Goal: Task Accomplishment & Management: Complete application form

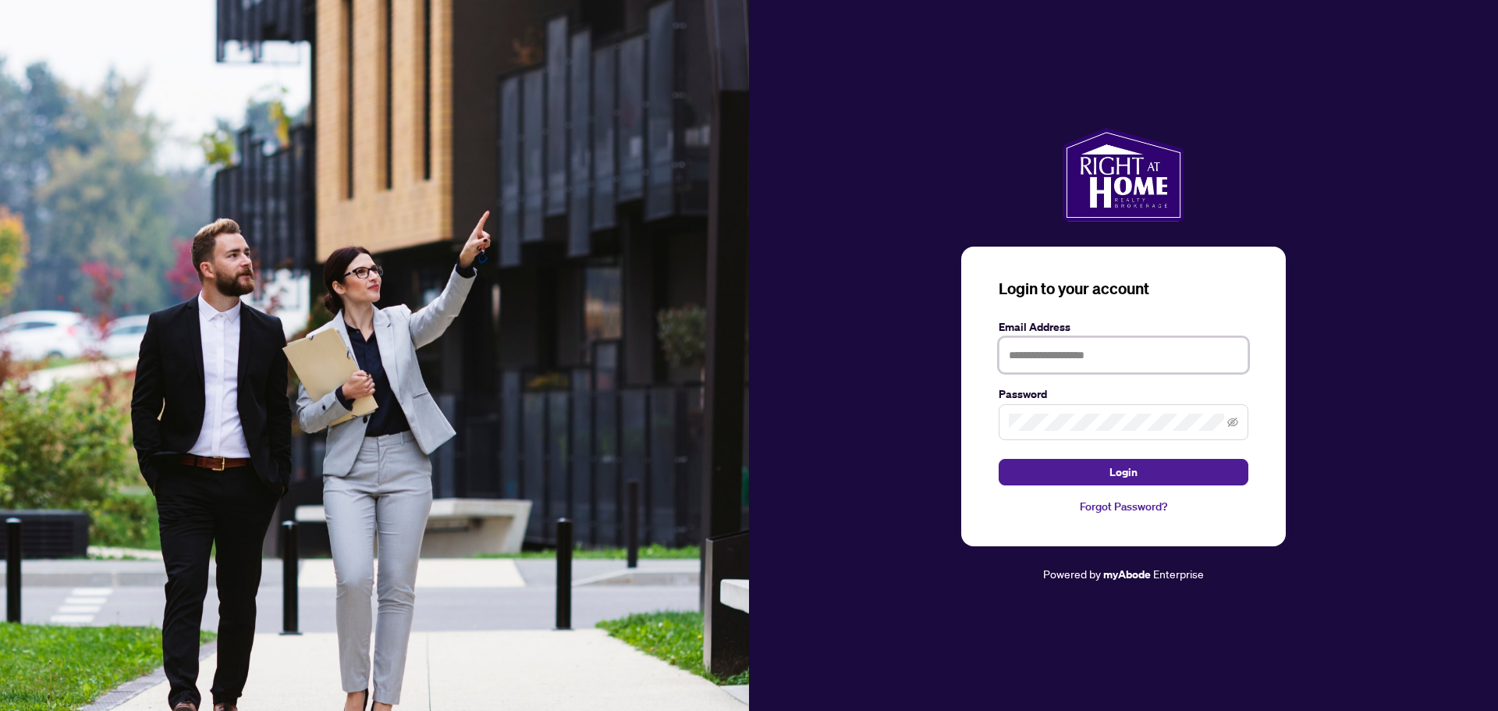
click at [1020, 349] on input "text" at bounding box center [1123, 355] width 250 height 36
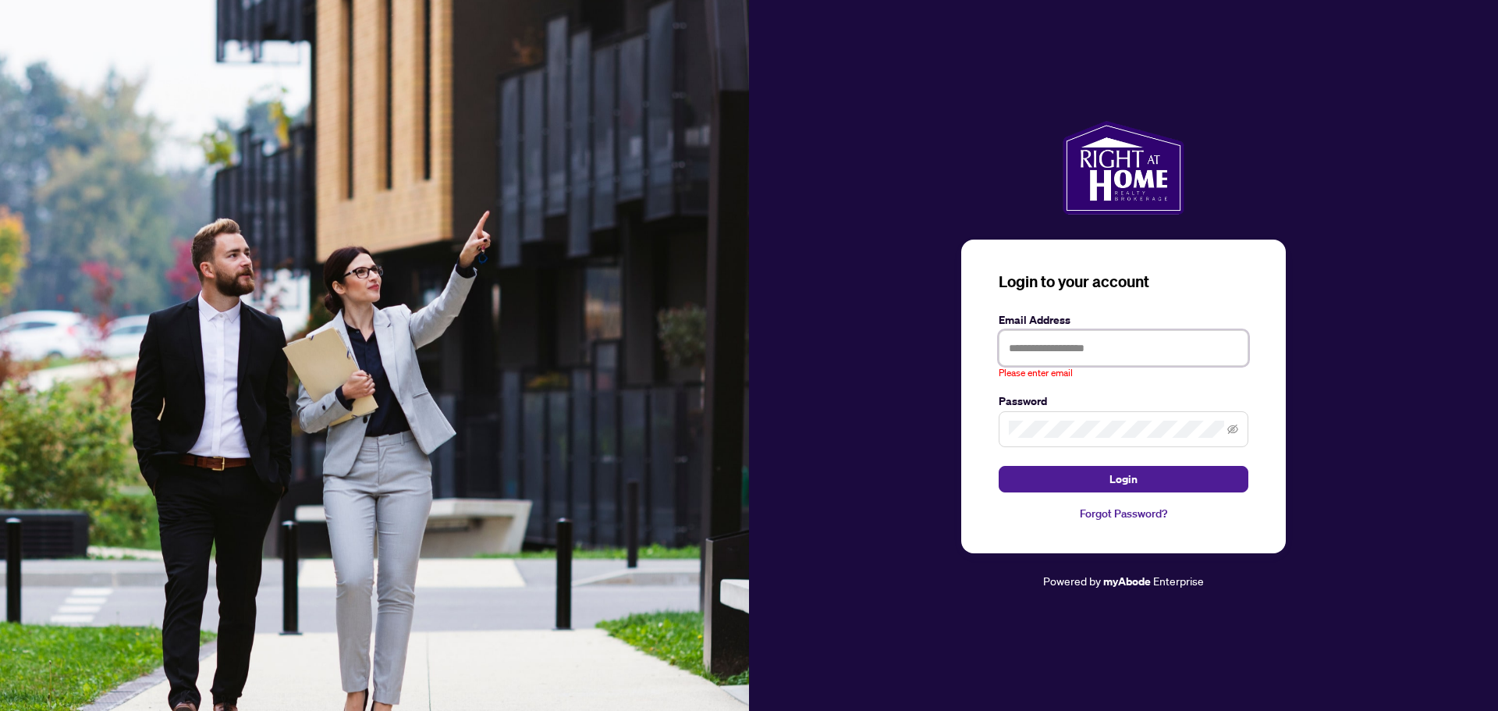
type input "**********"
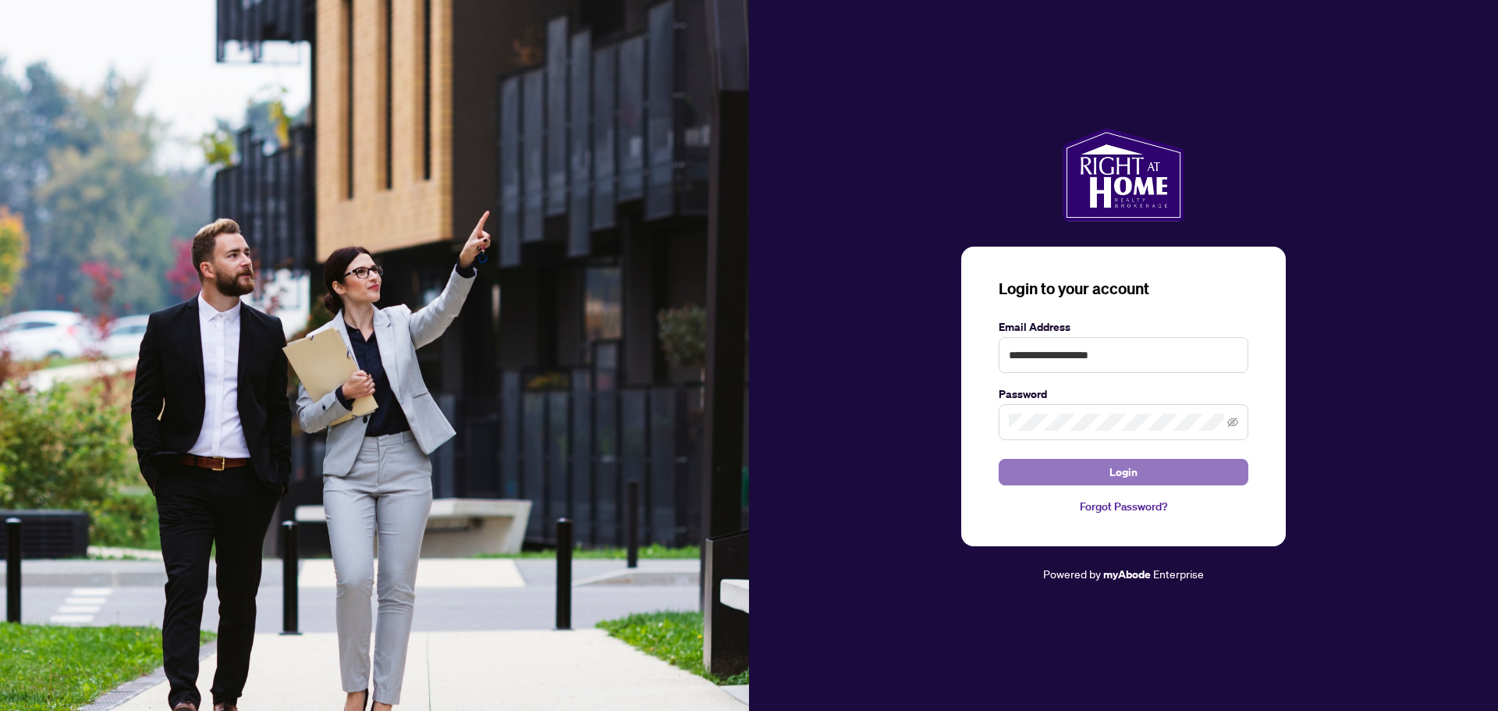
click at [1105, 468] on button "Login" at bounding box center [1123, 472] width 250 height 27
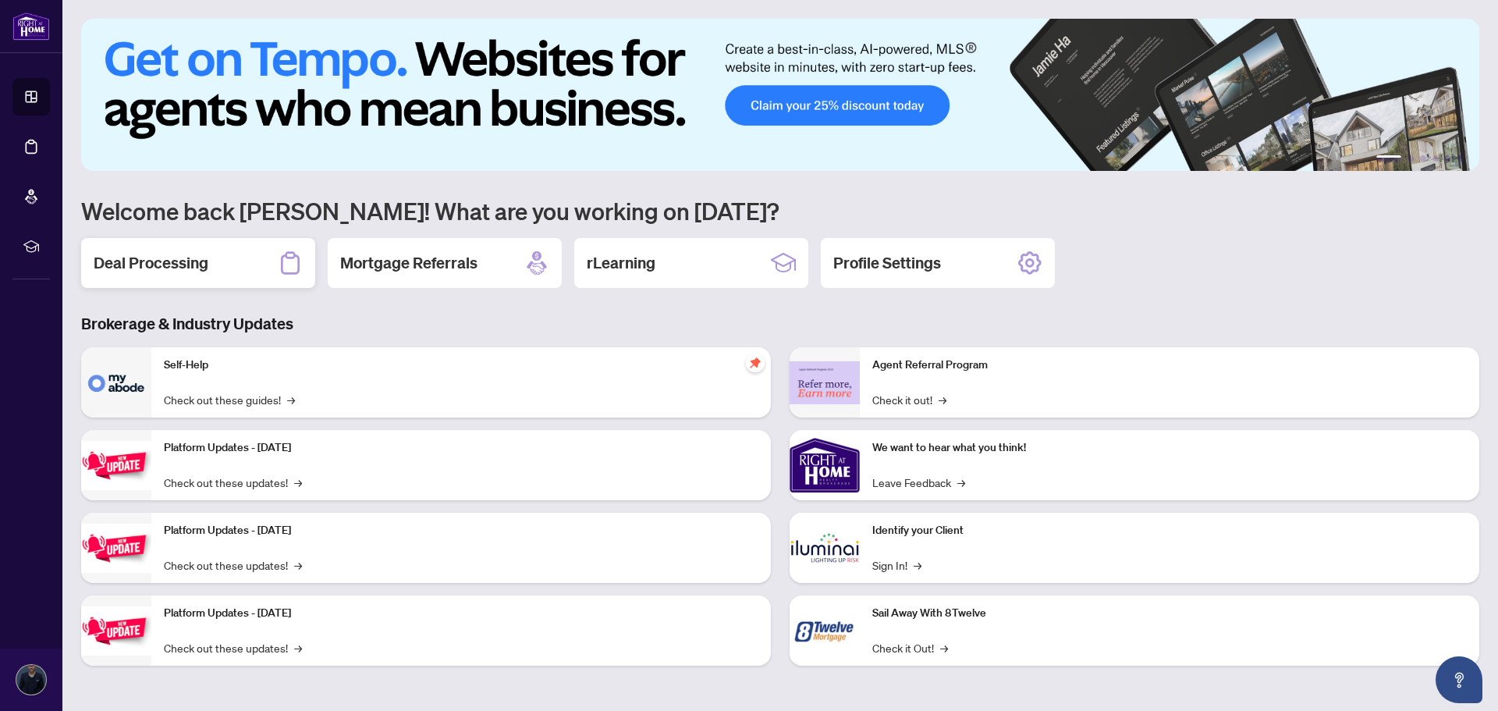
click at [108, 274] on h2 "Deal Processing" at bounding box center [151, 263] width 115 height 22
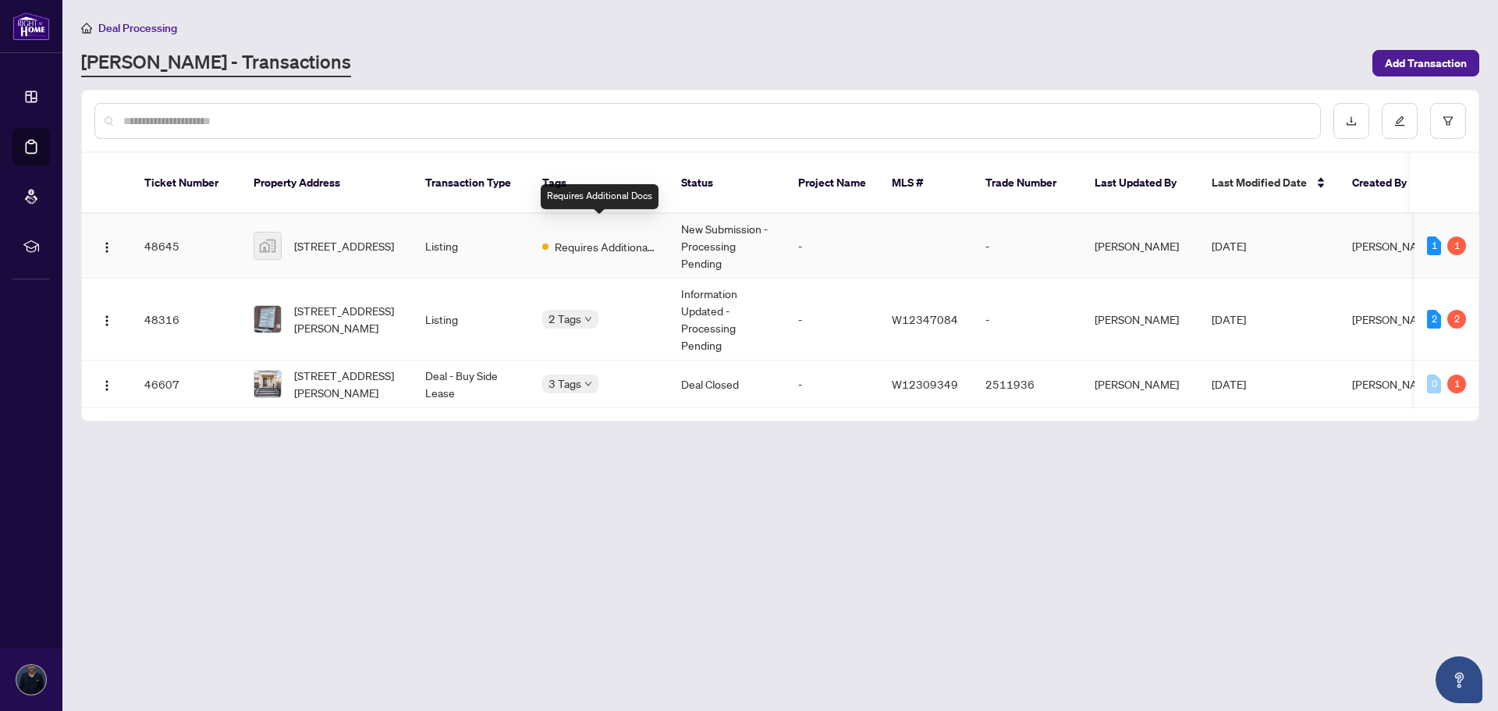
click at [597, 238] on span "Requires Additional Docs" at bounding box center [605, 246] width 101 height 17
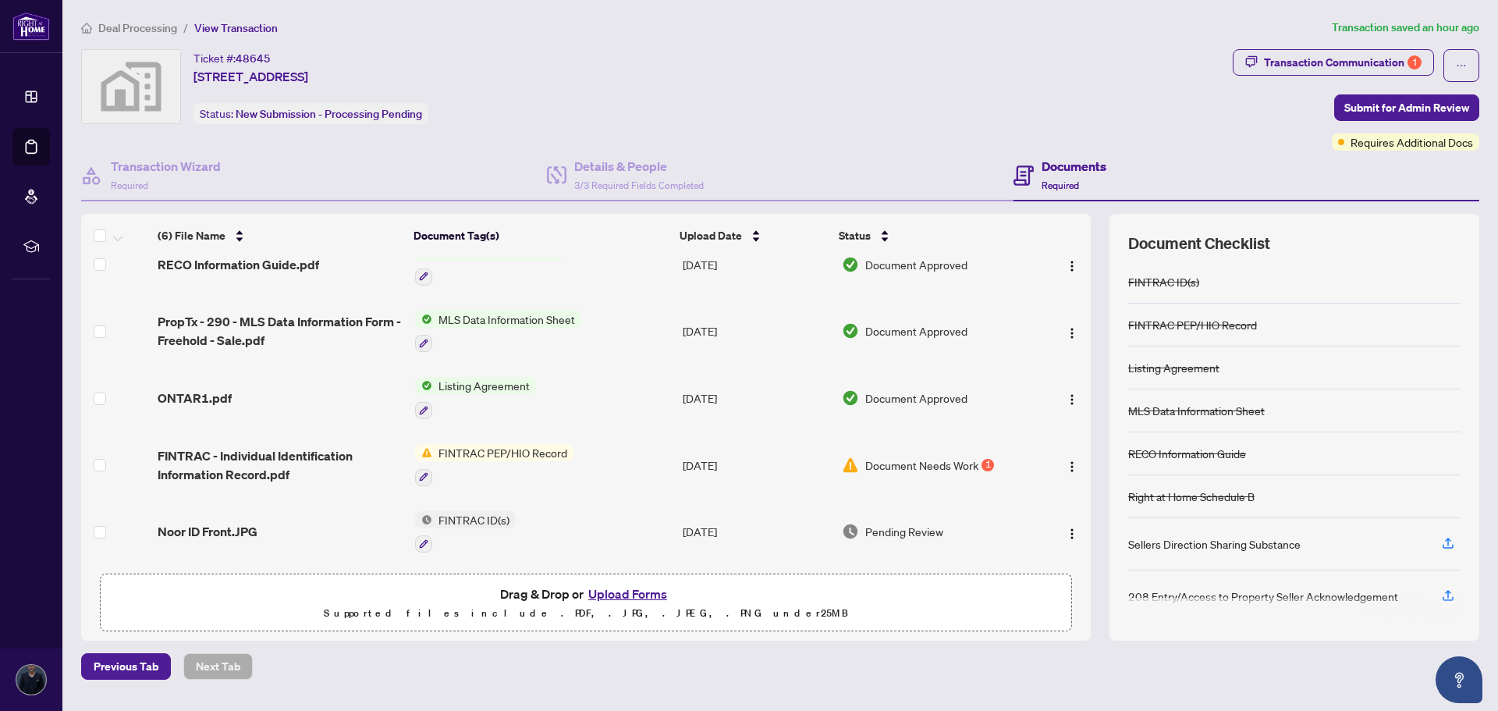
scroll to position [97, 0]
click at [888, 465] on span "Document Needs Work" at bounding box center [921, 464] width 113 height 17
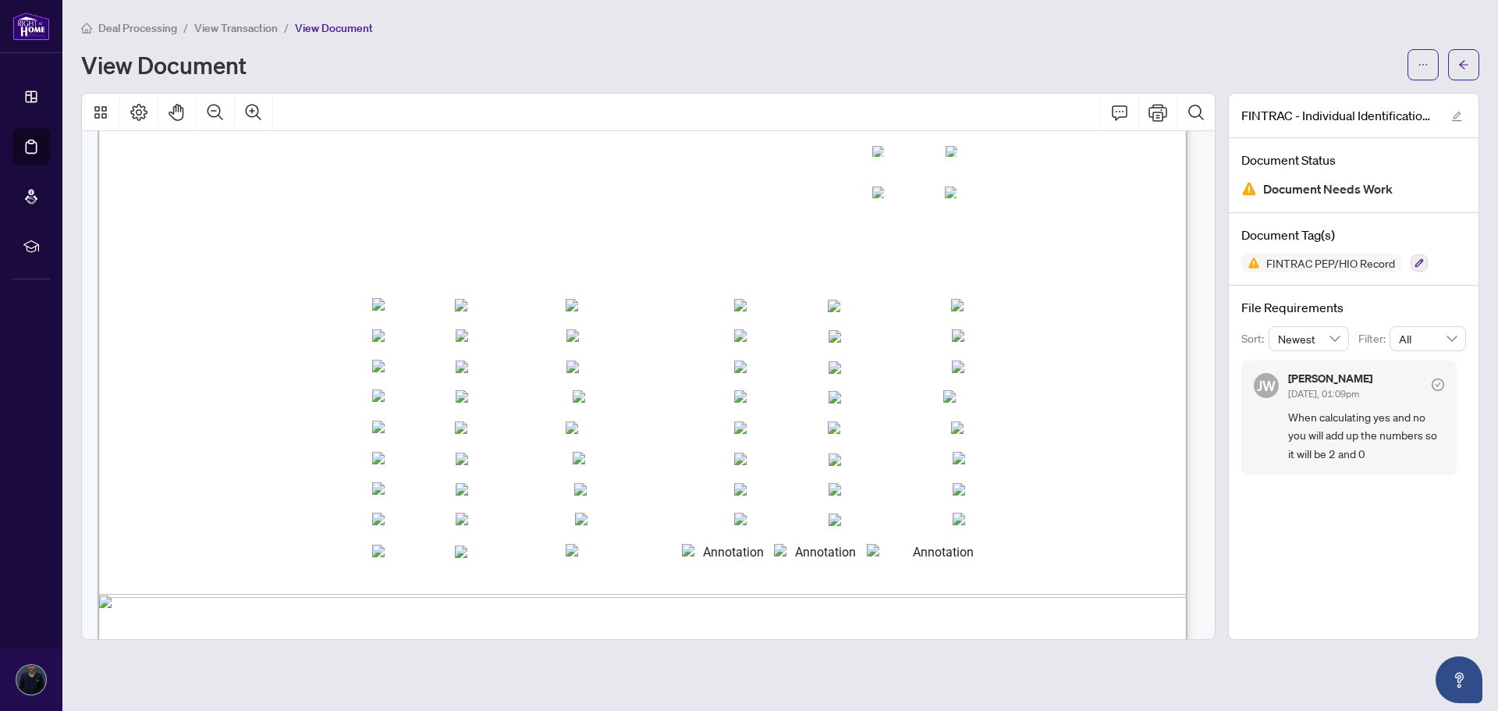
scroll to position [3632, 0]
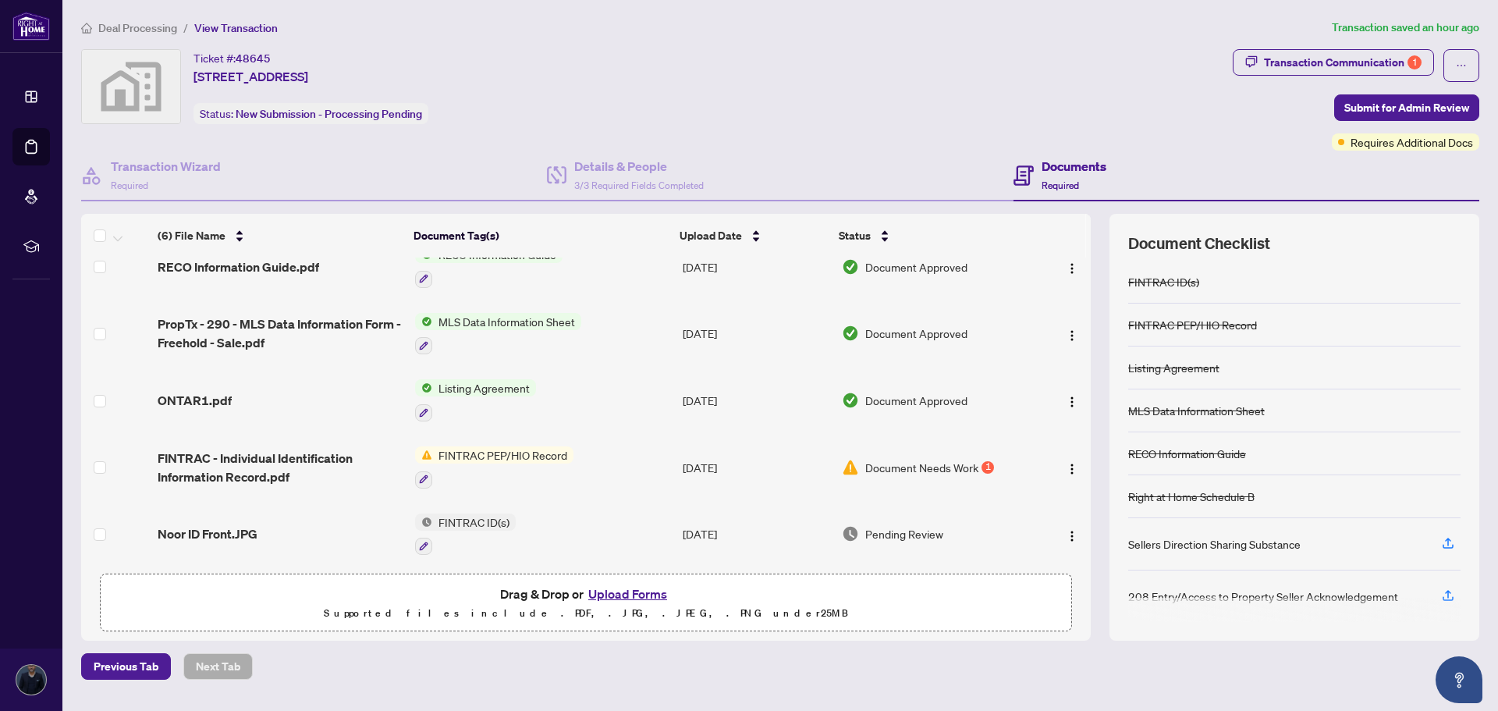
scroll to position [97, 0]
click at [641, 590] on button "Upload Forms" at bounding box center [627, 593] width 88 height 20
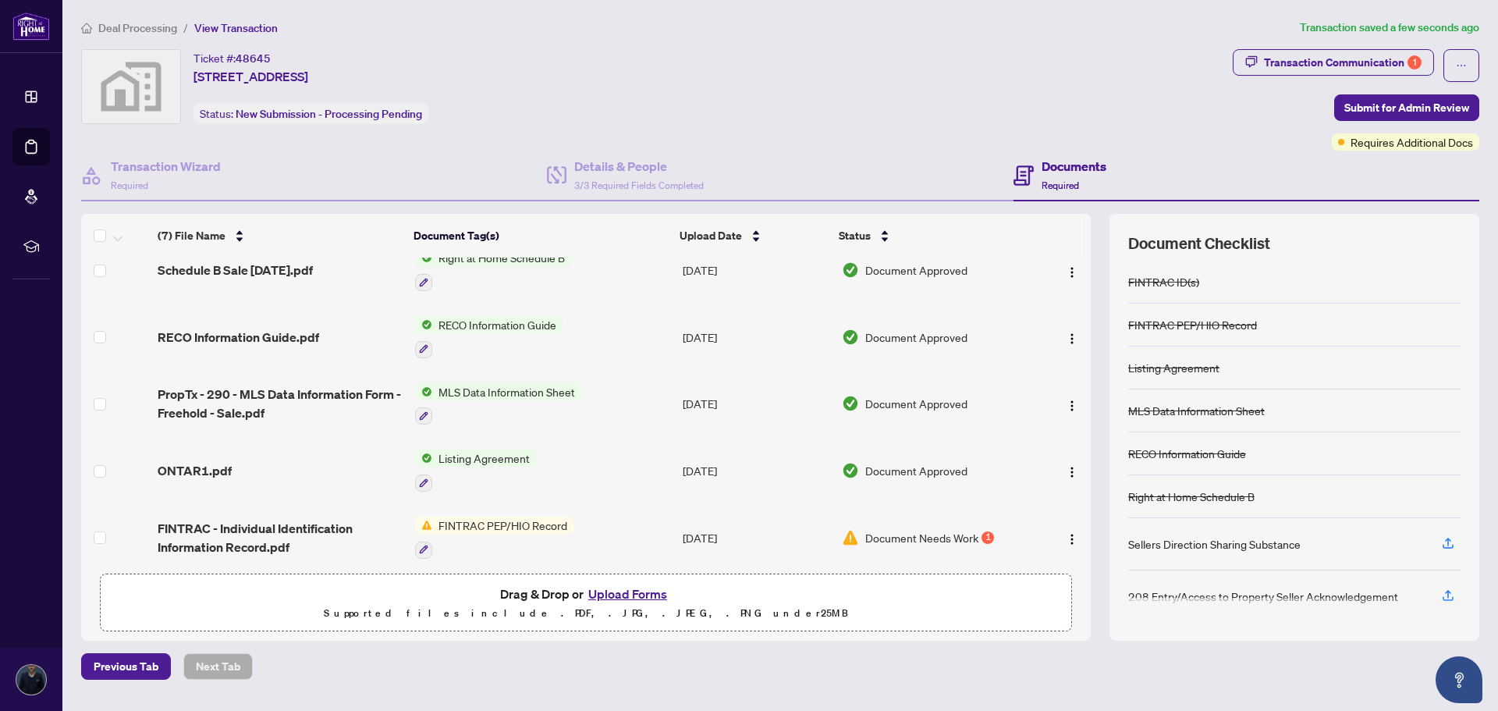
scroll to position [0, 0]
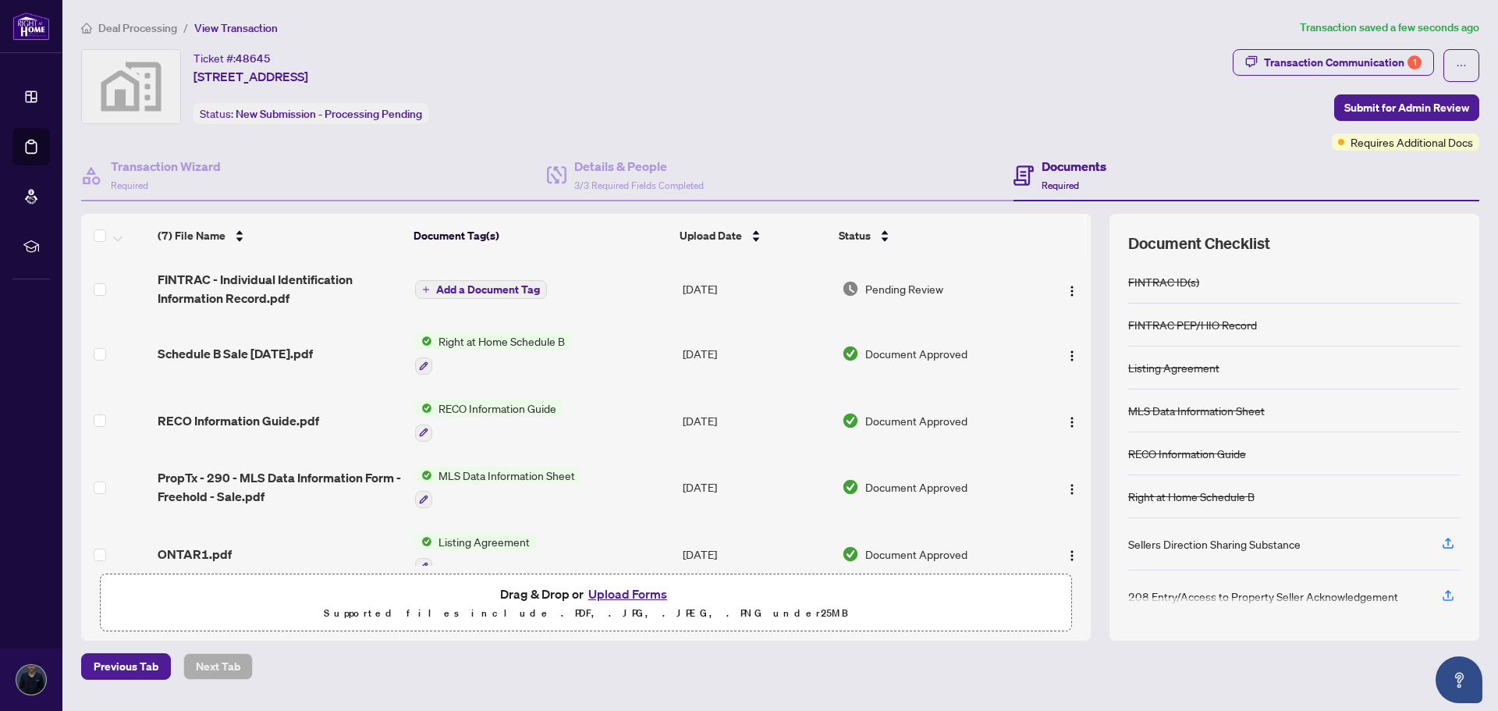
click at [1132, 66] on div "Ticket #: 48645 [STREET_ADDRESS] Status: New Submission - Processing Pending" at bounding box center [653, 86] width 1145 height 75
click at [1281, 59] on div "Transaction Communication 1" at bounding box center [1343, 62] width 158 height 25
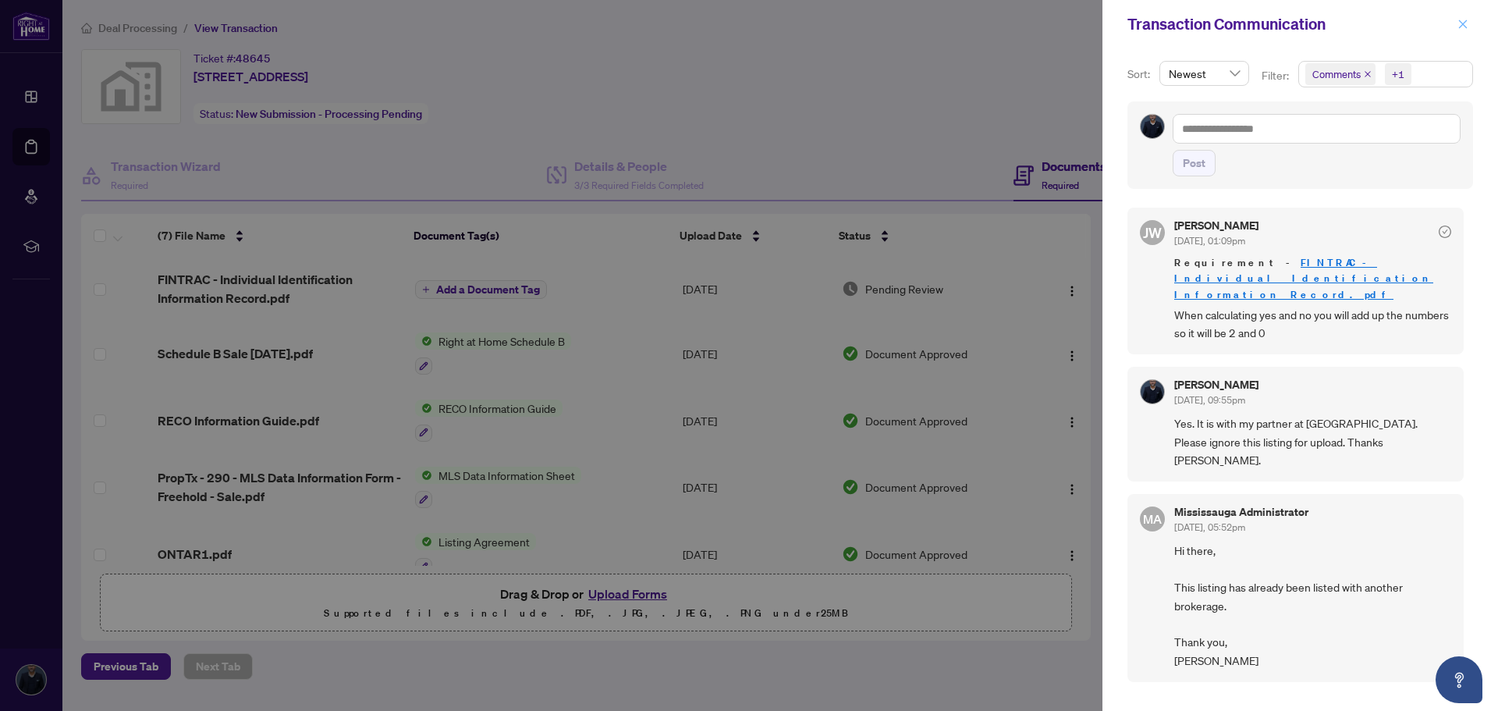
click at [1461, 17] on span "button" at bounding box center [1462, 24] width 11 height 25
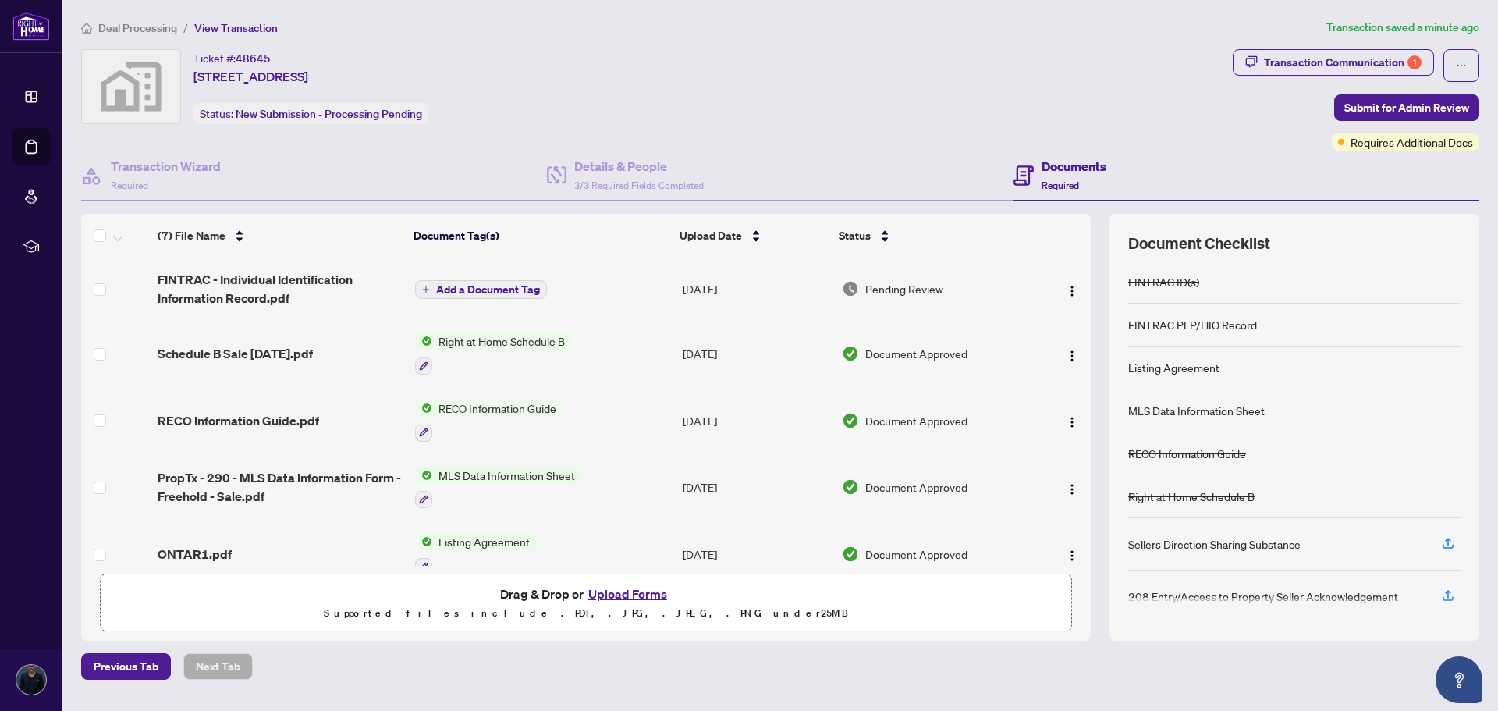
click at [1081, 21] on ol "Deal Processing / View Transaction" at bounding box center [700, 28] width 1239 height 18
click at [1380, 98] on span "Submit for Admin Review" at bounding box center [1406, 107] width 125 height 25
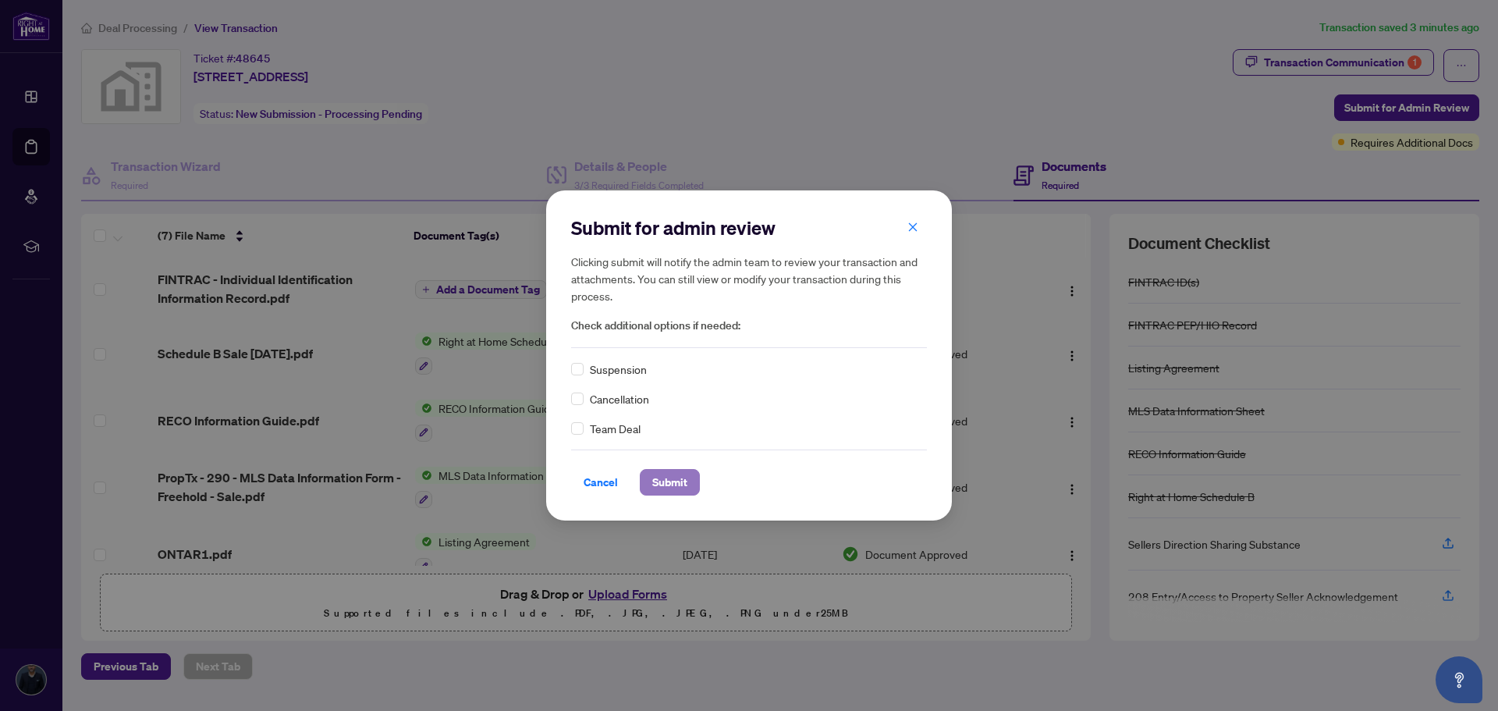
click at [648, 483] on button "Submit" at bounding box center [670, 482] width 60 height 27
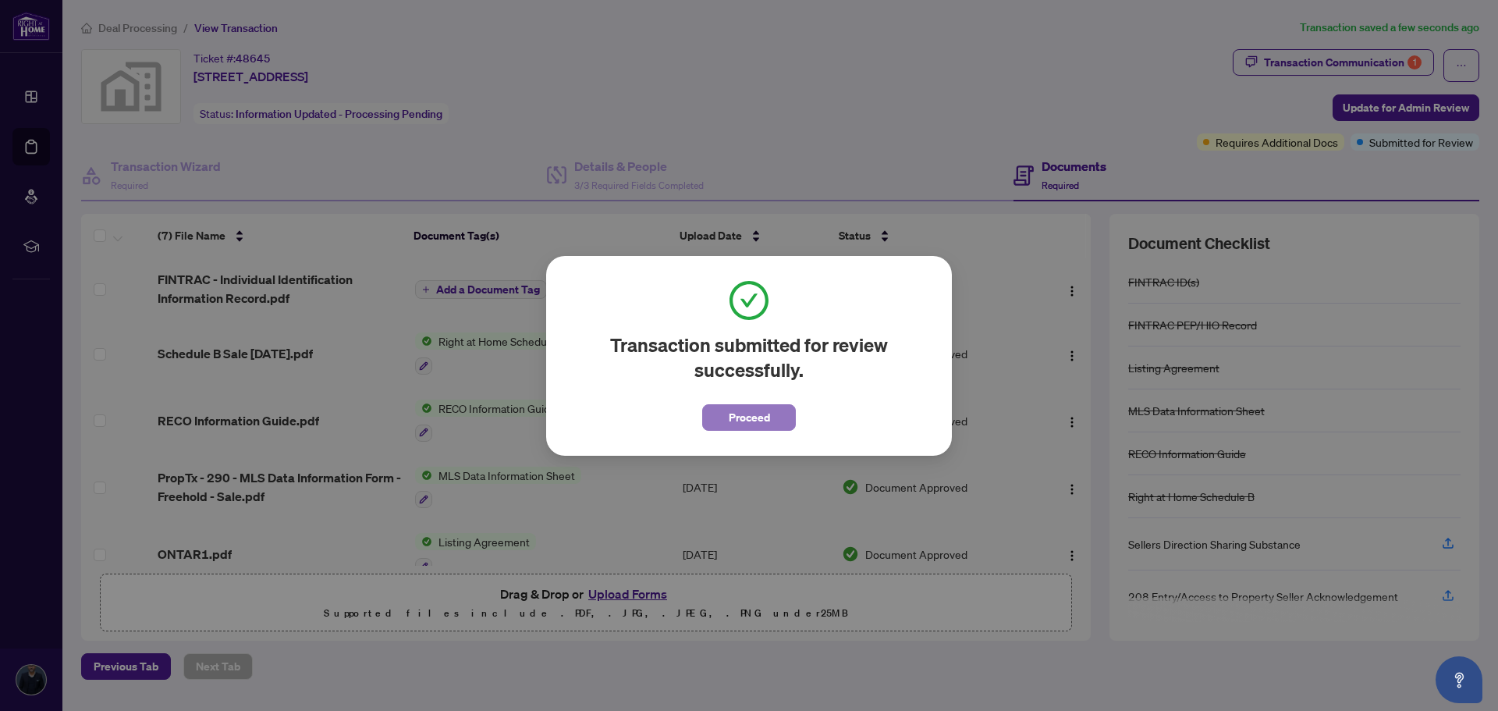
click at [719, 413] on button "Proceed" at bounding box center [749, 417] width 94 height 27
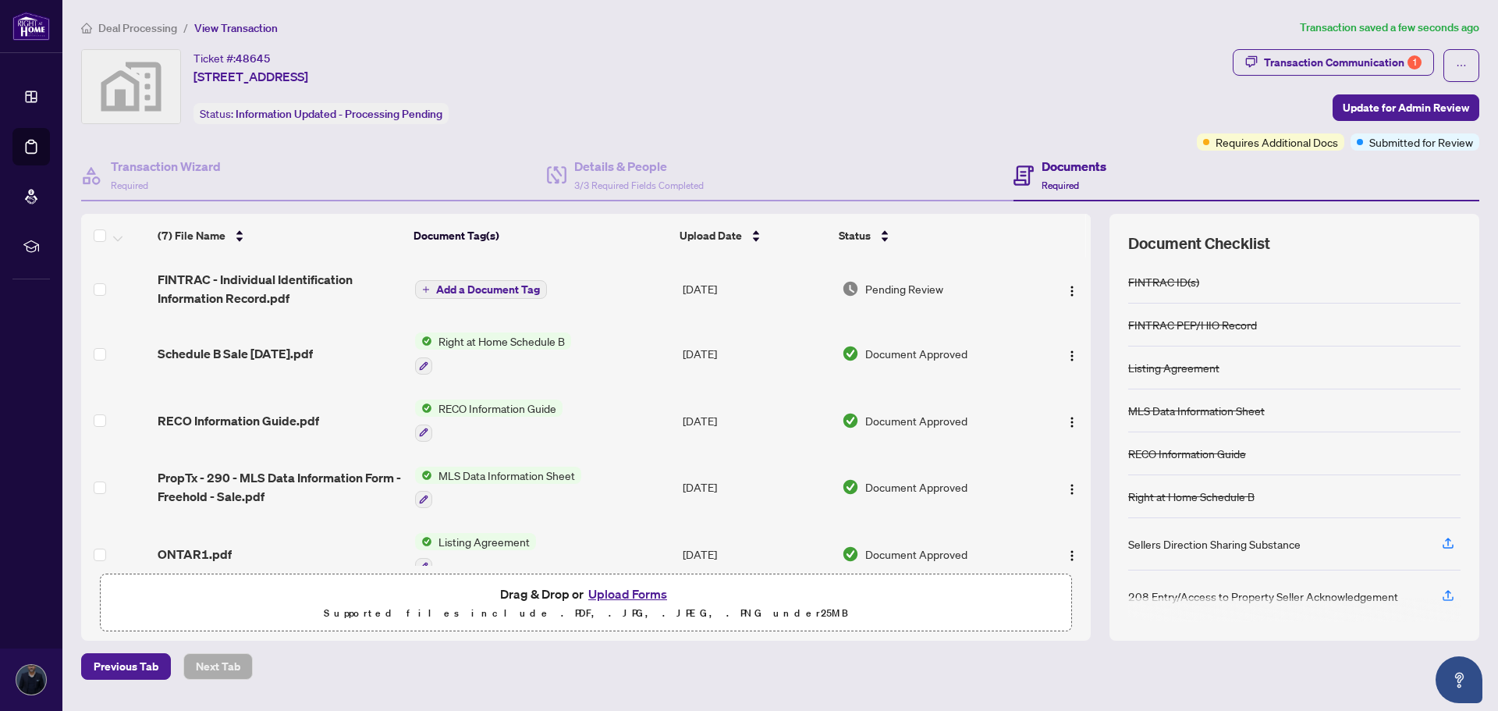
click at [795, 46] on div "Deal Processing / View Transaction Transaction saved a few seconds ago Ticket #…" at bounding box center [780, 349] width 1410 height 661
